Goal: Task Accomplishment & Management: Use online tool/utility

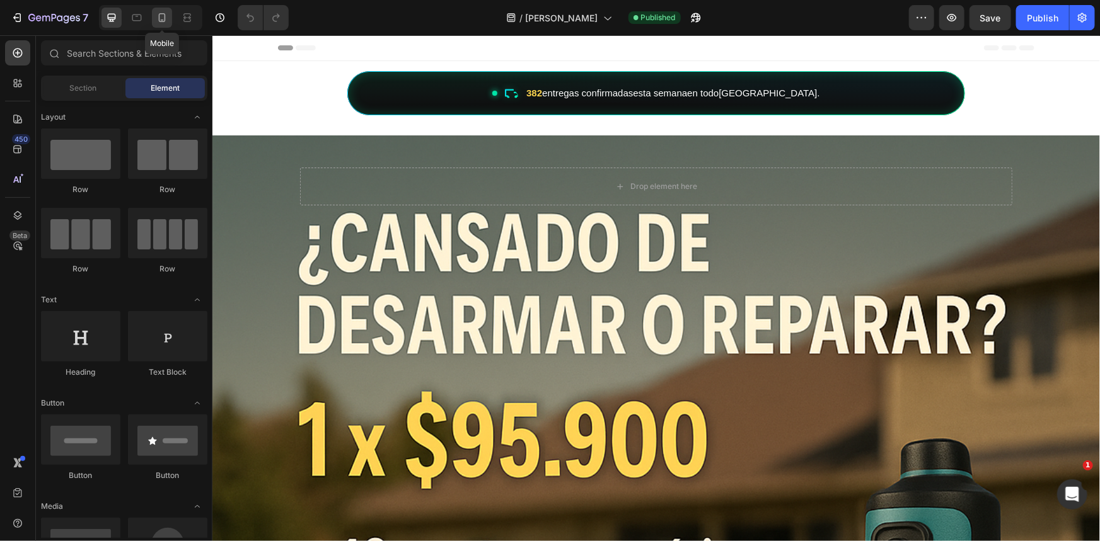
click at [170, 25] on div at bounding box center [162, 18] width 20 height 20
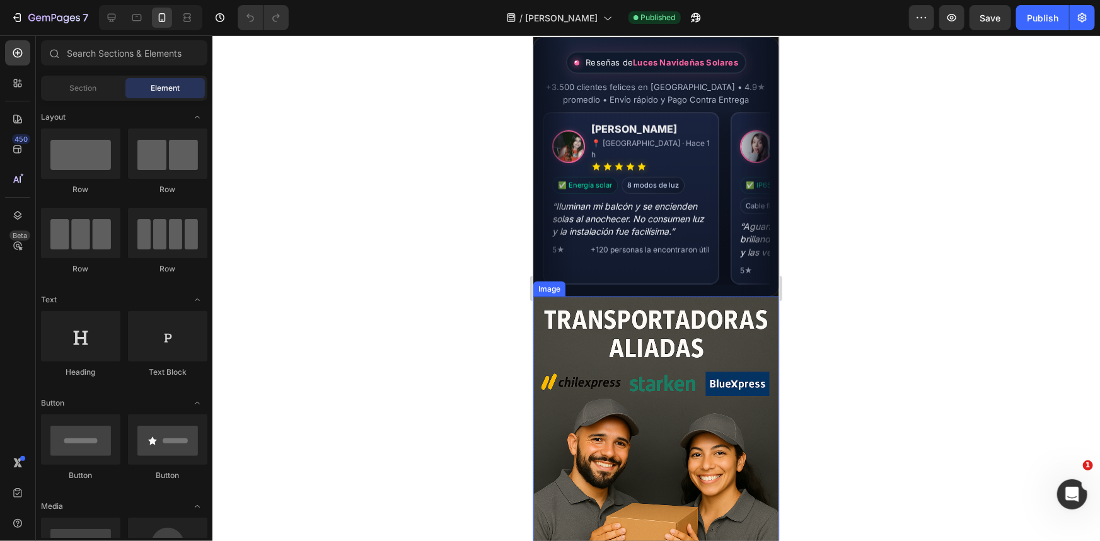
scroll to position [2794, 0]
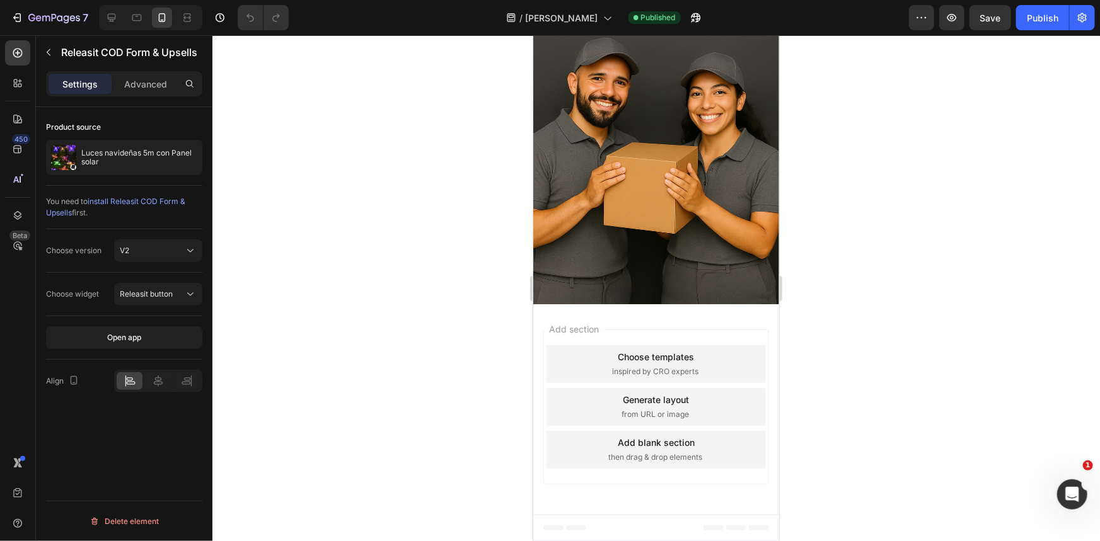
scroll to position [2622, 0]
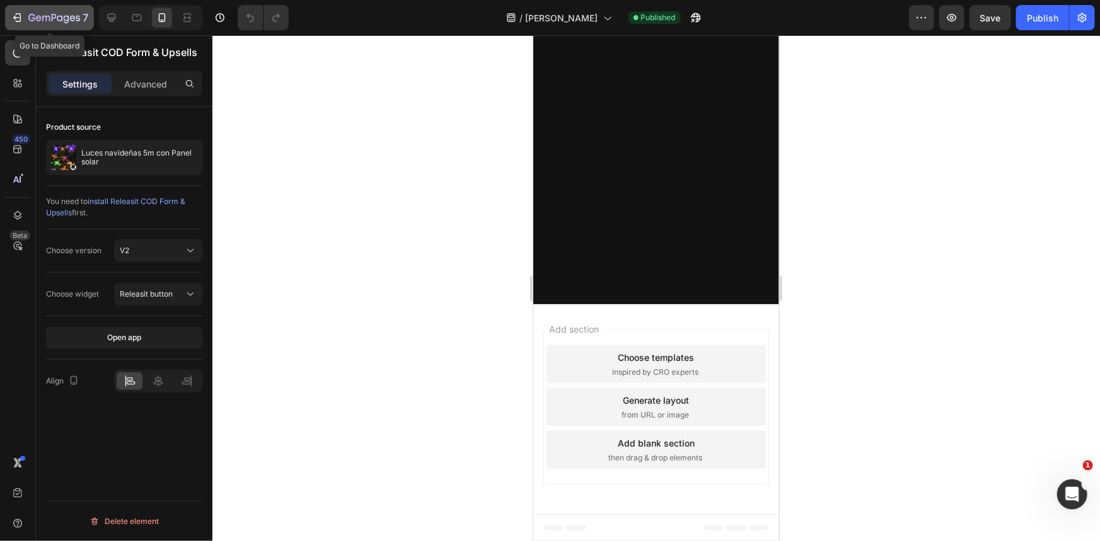
click at [23, 20] on icon "button" at bounding box center [17, 17] width 13 height 13
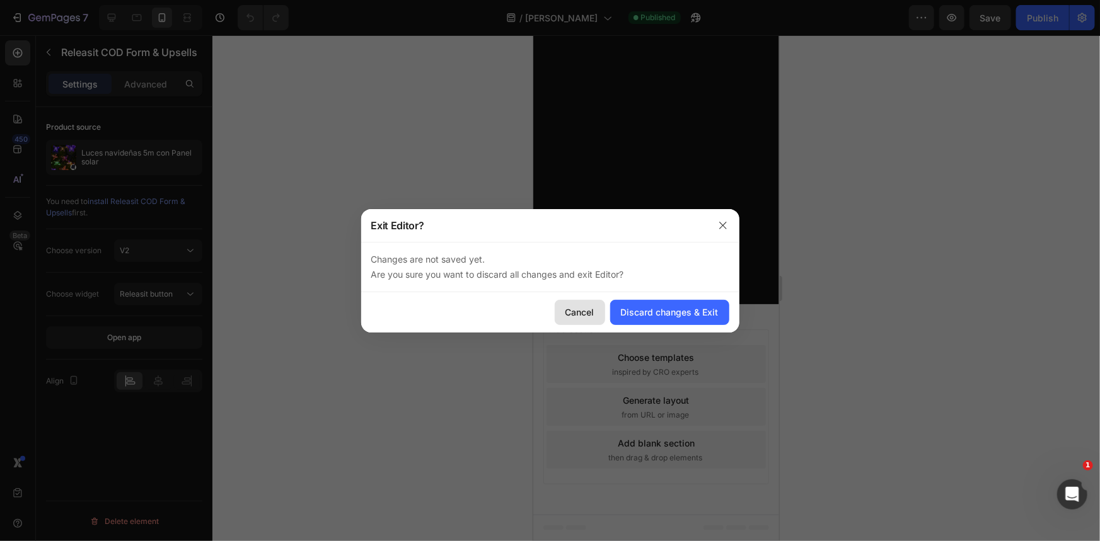
click at [572, 311] on div "Cancel" at bounding box center [579, 312] width 29 height 13
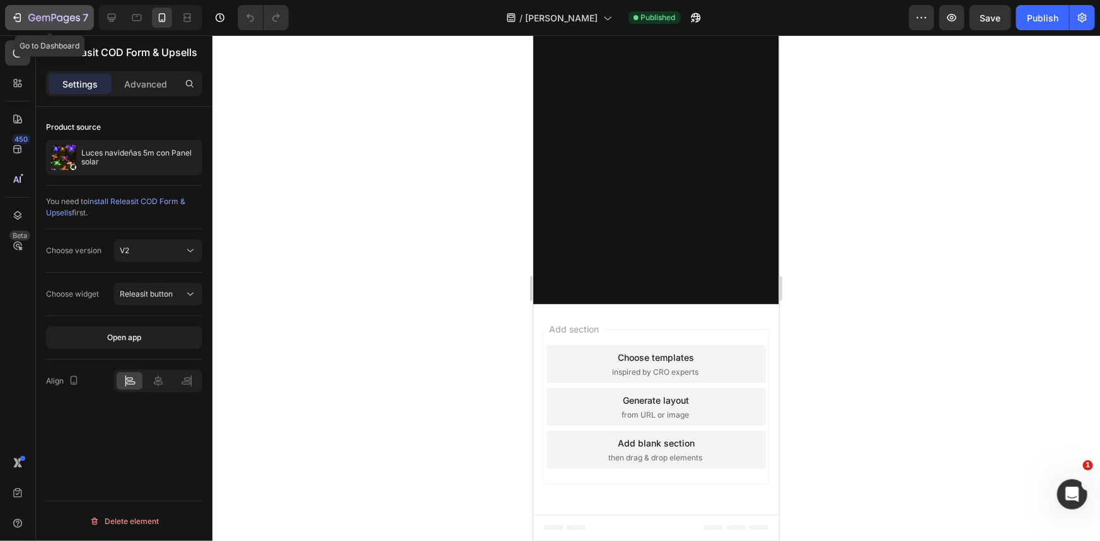
click at [17, 18] on icon "button" at bounding box center [17, 17] width 13 height 13
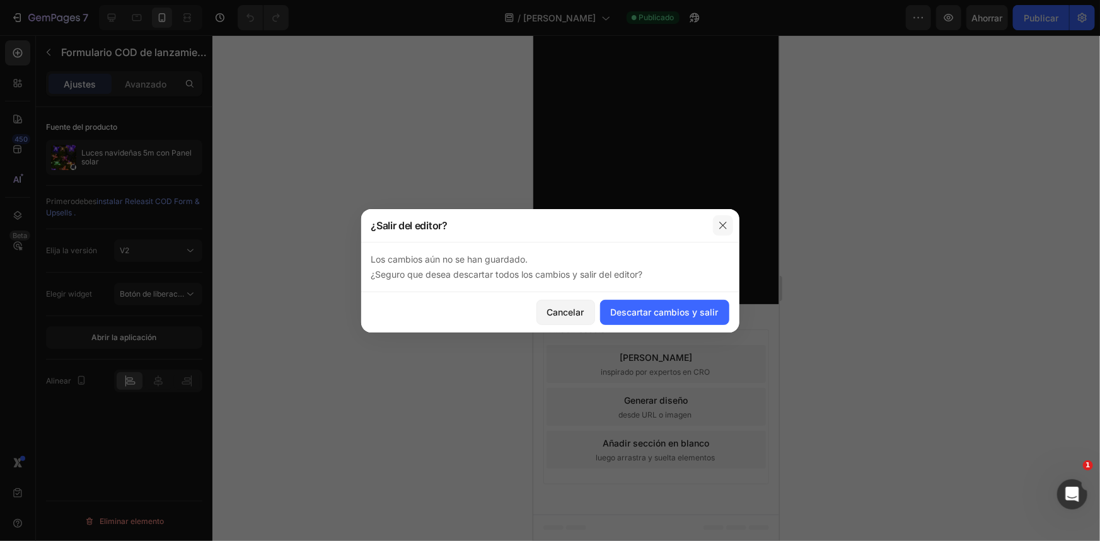
drag, startPoint x: 722, startPoint y: 227, endPoint x: 234, endPoint y: 165, distance: 492.5
click at [722, 227] on icon "button" at bounding box center [723, 226] width 10 height 10
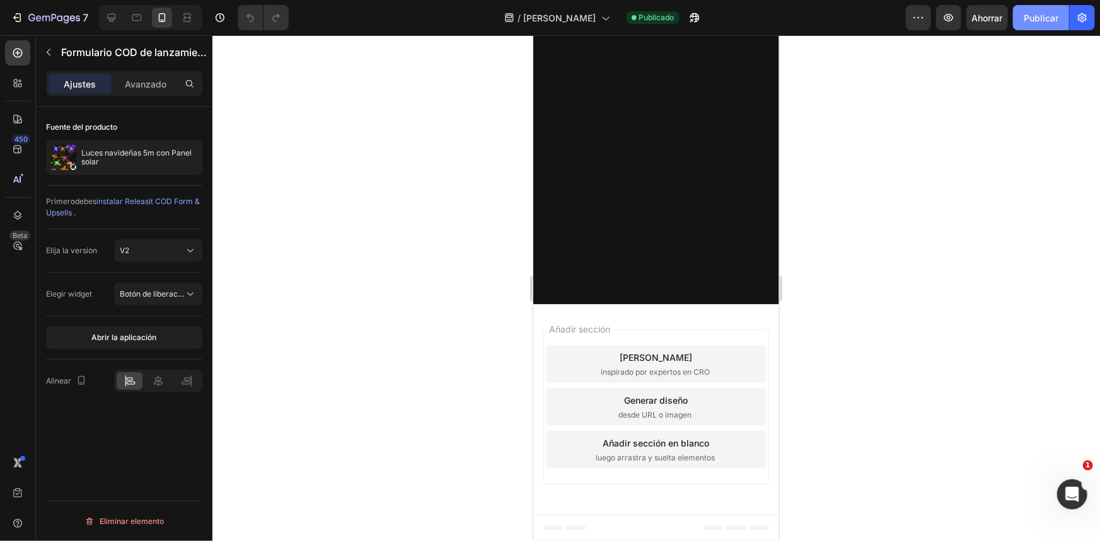
click at [1055, 16] on font "Publicar" at bounding box center [1041, 18] width 35 height 11
click at [18, 16] on icon "button" at bounding box center [17, 17] width 13 height 13
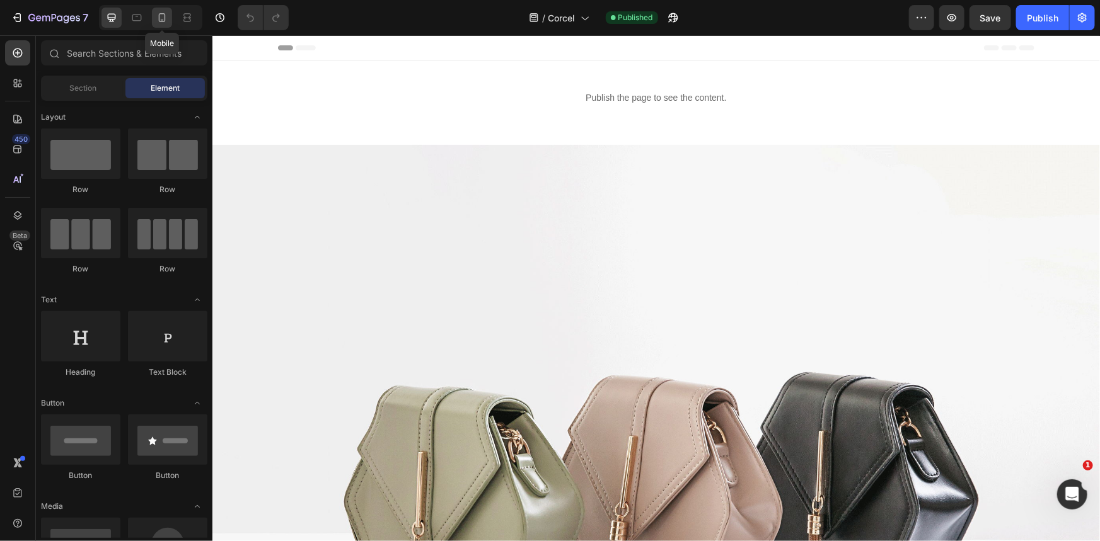
click at [161, 13] on icon at bounding box center [162, 17] width 7 height 9
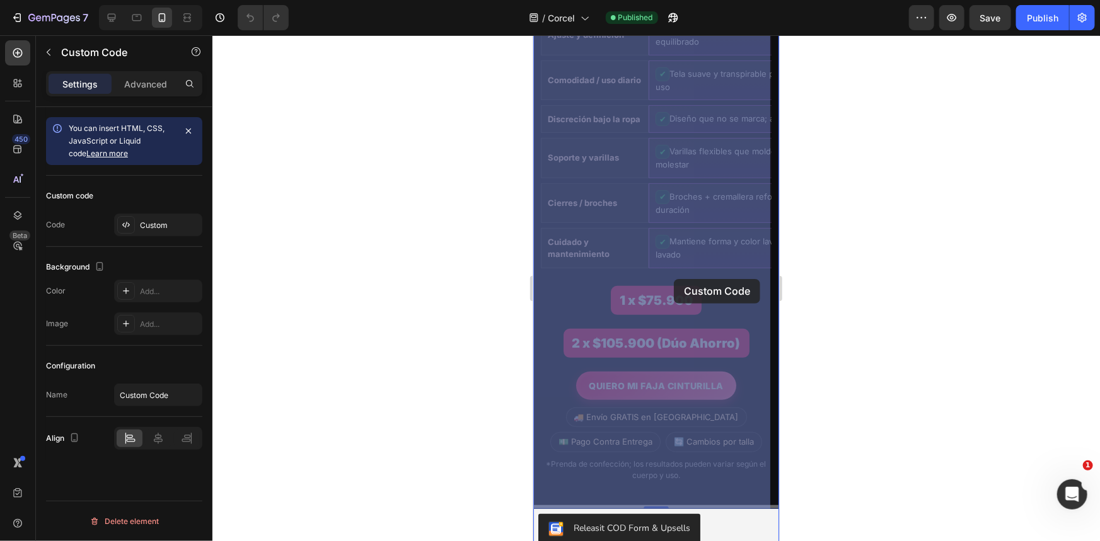
drag, startPoint x: 630, startPoint y: 273, endPoint x: 661, endPoint y: 281, distance: 31.3
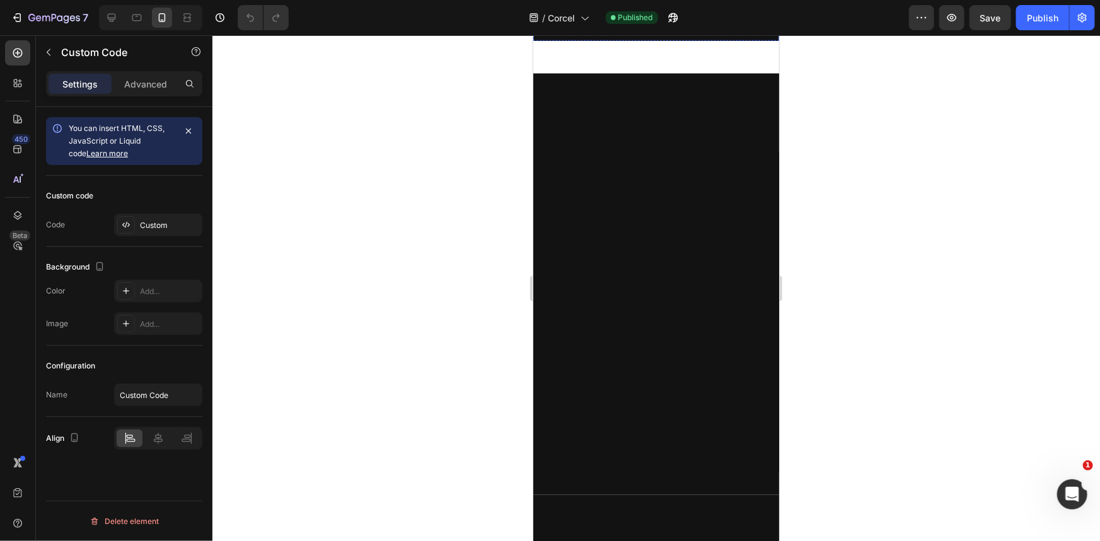
scroll to position [1089, 0]
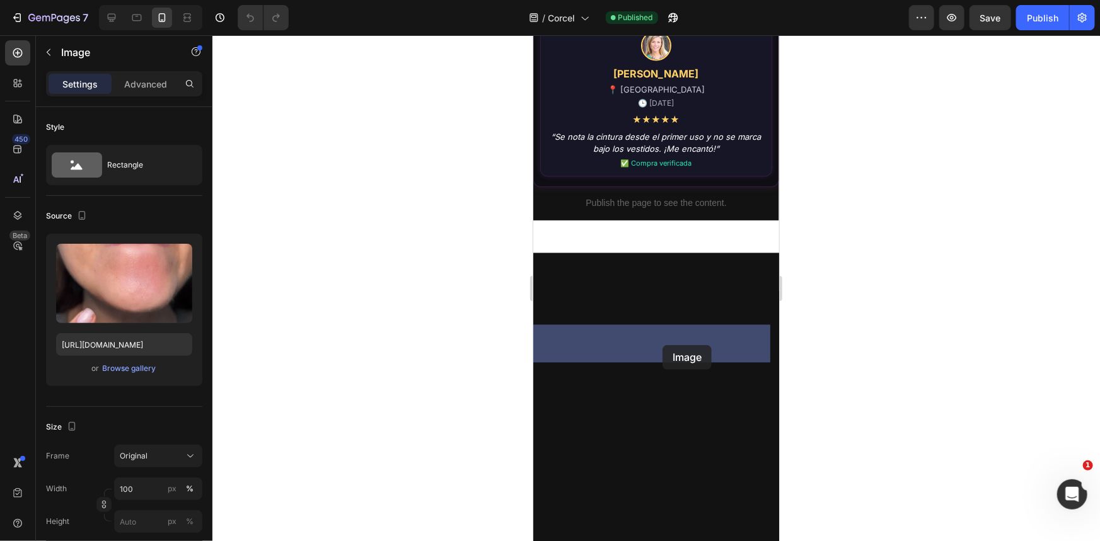
drag, startPoint x: 712, startPoint y: 413, endPoint x: 662, endPoint y: 345, distance: 84.3
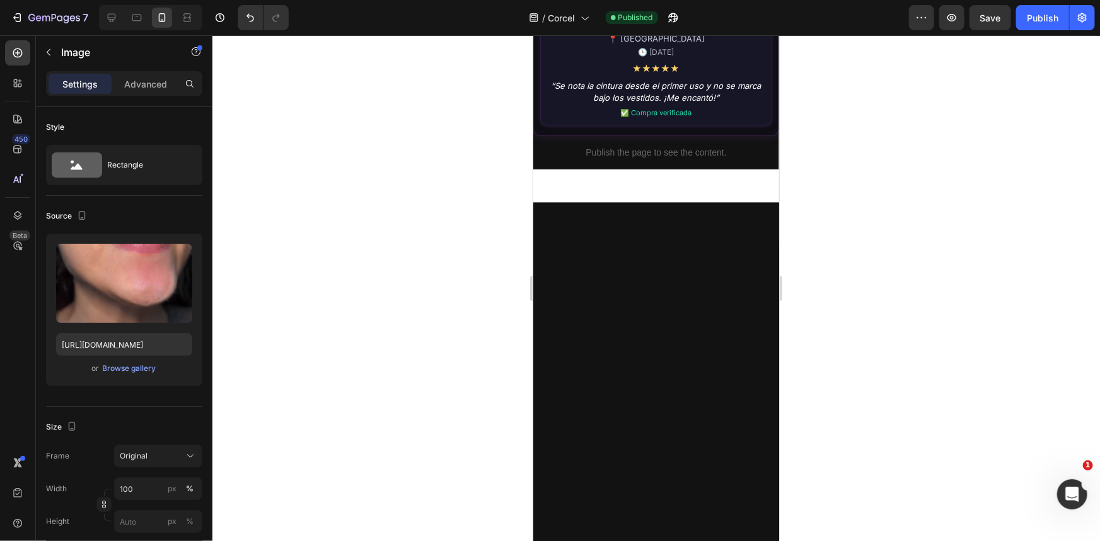
scroll to position [1719, 0]
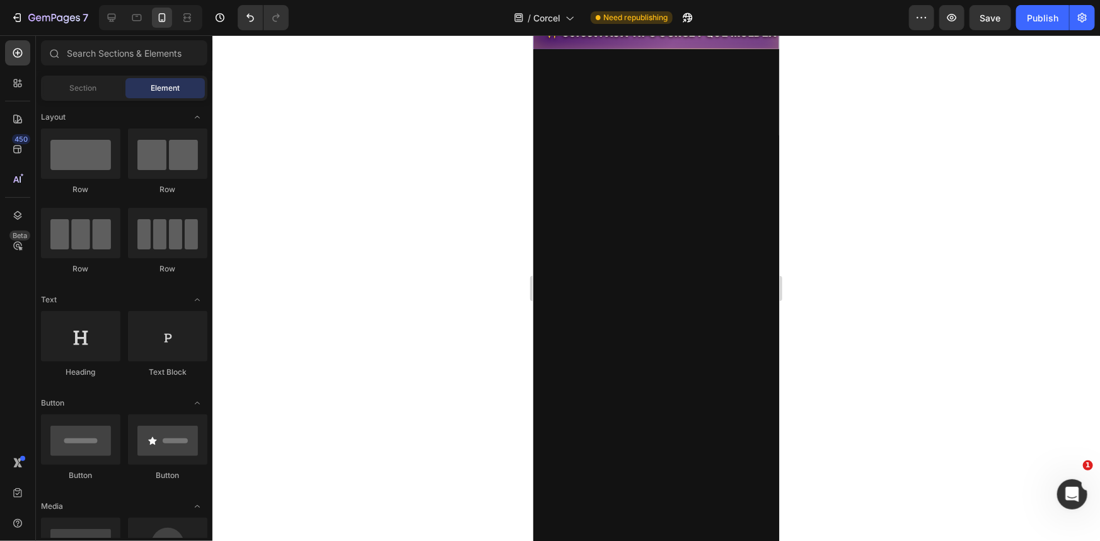
scroll to position [401, 0]
